Goal: Information Seeking & Learning: Learn about a topic

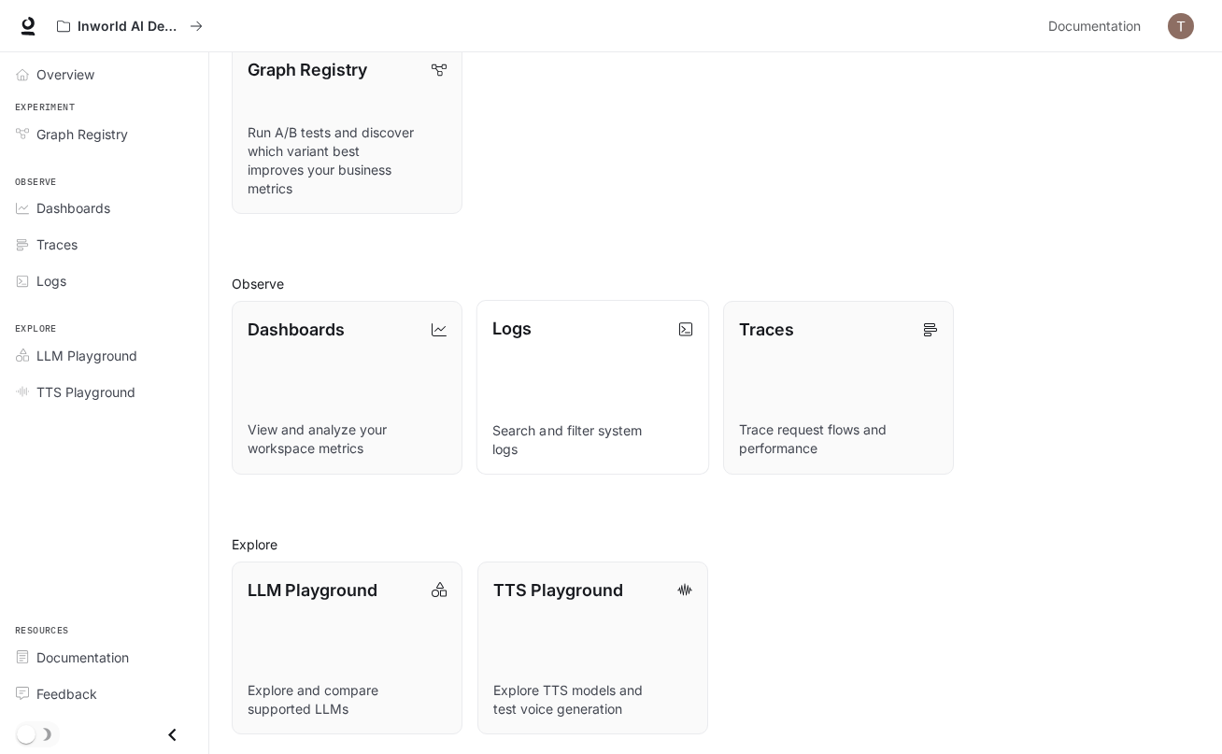
scroll to position [261, 0]
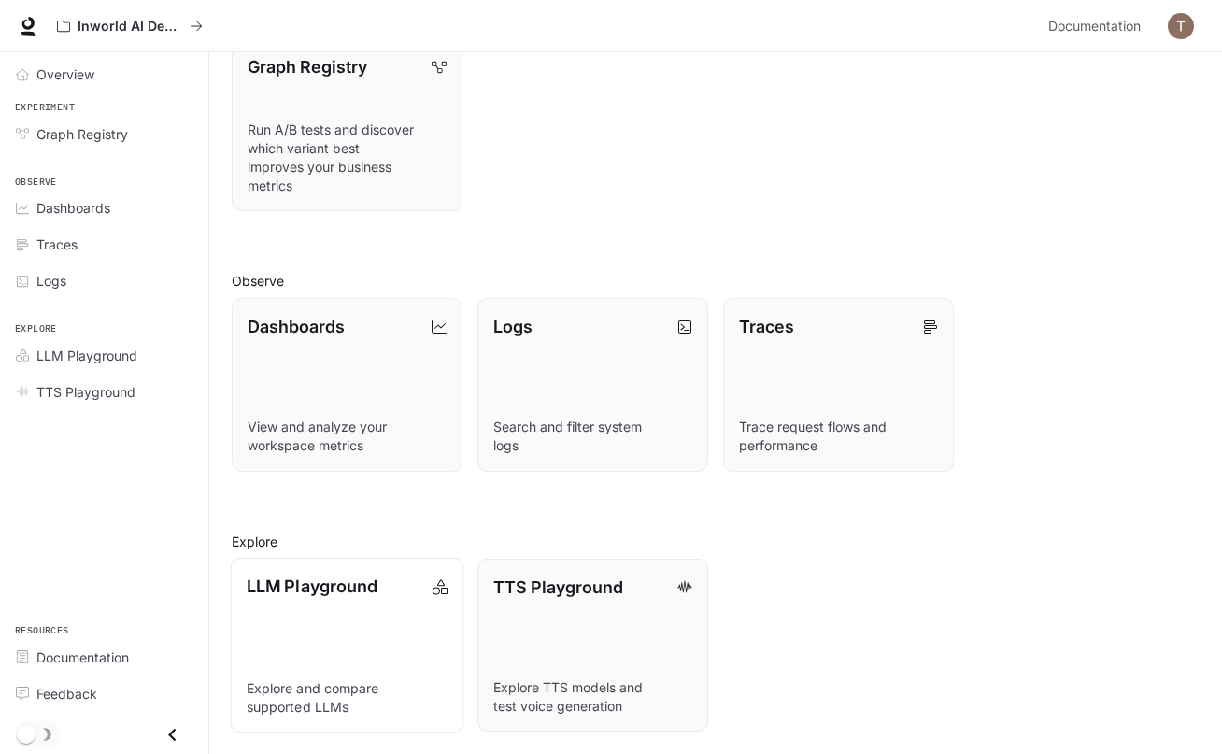
click at [330, 648] on link "LLM Playground Explore and compare supported LLMs" at bounding box center [347, 645] width 233 height 175
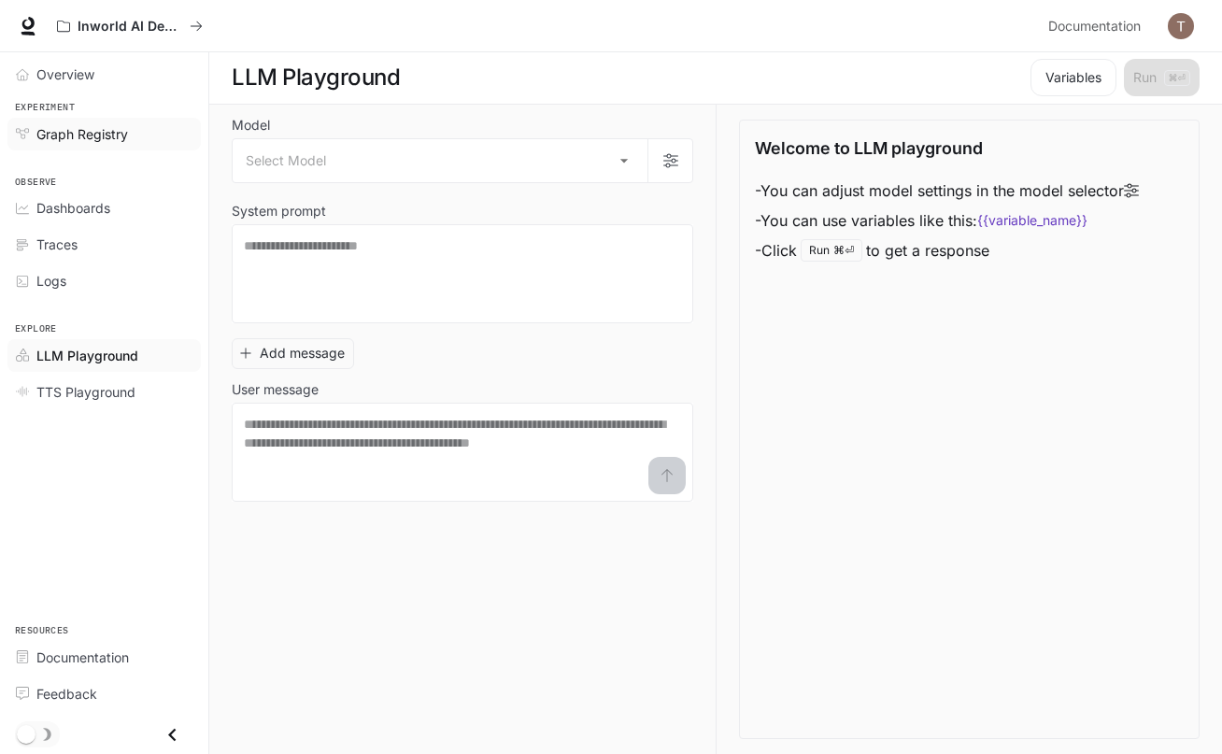
click at [77, 137] on span "Graph Registry" at bounding box center [82, 134] width 92 height 20
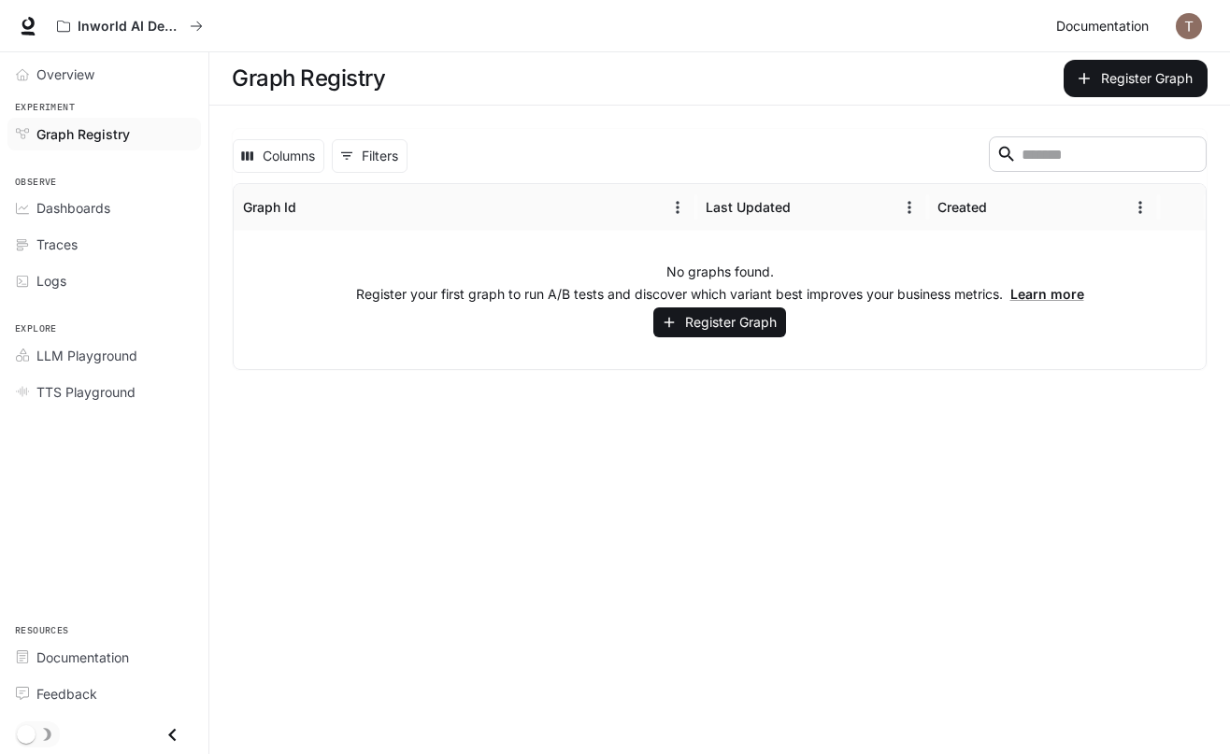
click at [1108, 21] on span "Documentation" at bounding box center [1102, 26] width 93 height 23
